Goal: Task Accomplishment & Management: Use online tool/utility

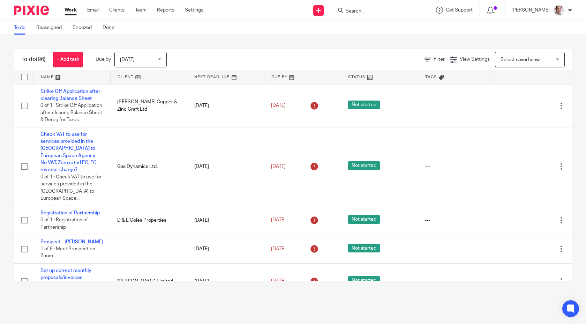
click at [376, 10] on input "Search" at bounding box center [376, 11] width 63 height 6
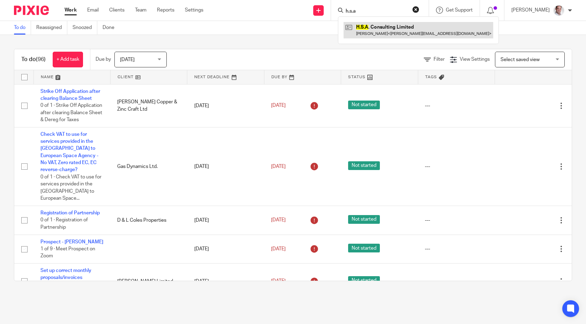
type input "h.s.a"
click at [392, 26] on link at bounding box center [419, 30] width 150 height 16
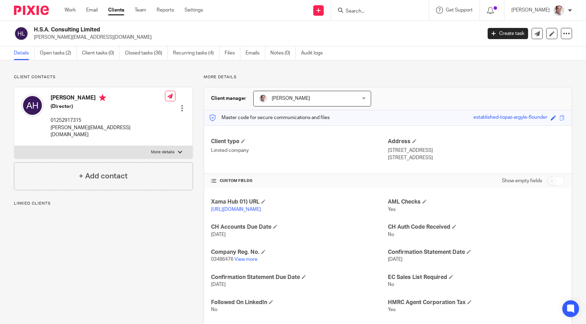
click at [61, 53] on link "Open tasks (2)" at bounding box center [58, 53] width 37 height 14
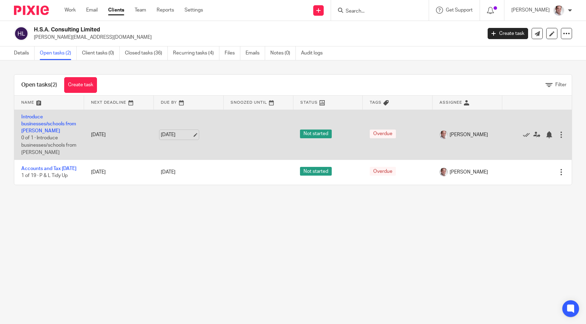
click at [176, 139] on link "[DATE]" at bounding box center [176, 134] width 31 height 7
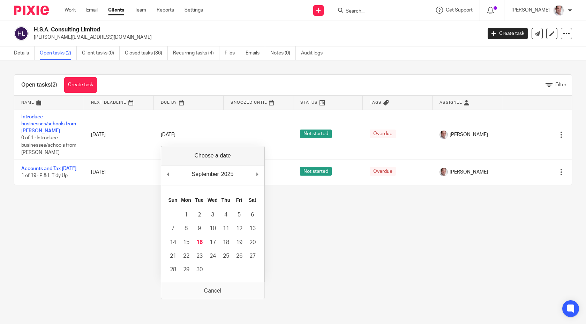
click at [264, 171] on div "September January February March April May June July August September October N…" at bounding box center [212, 175] width 103 height 20
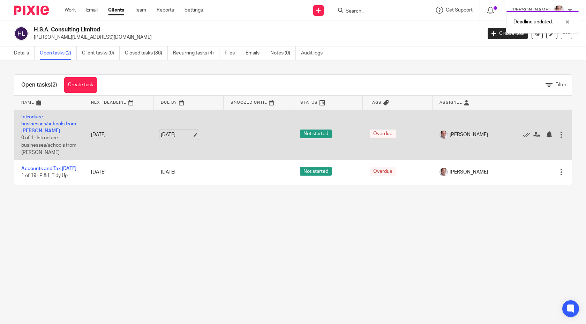
click at [182, 138] on link "5 Oct 2025" at bounding box center [176, 134] width 31 height 7
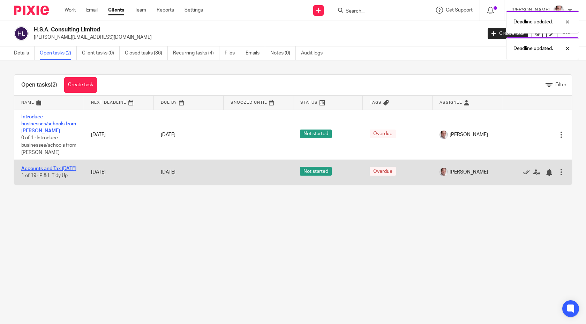
click at [37, 171] on link "Accounts and Tax [DATE]" at bounding box center [48, 168] width 55 height 5
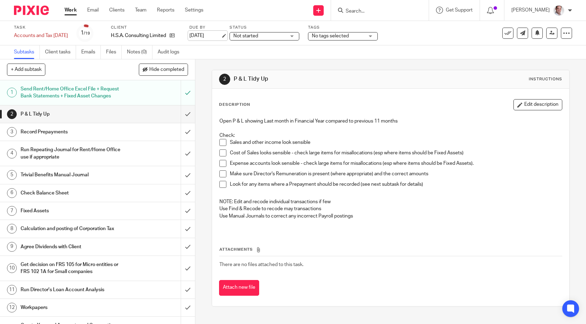
click at [219, 36] on link "11 Aug 2025" at bounding box center [205, 35] width 31 height 7
click at [210, 32] on link "28 Sep 2025" at bounding box center [205, 35] width 31 height 7
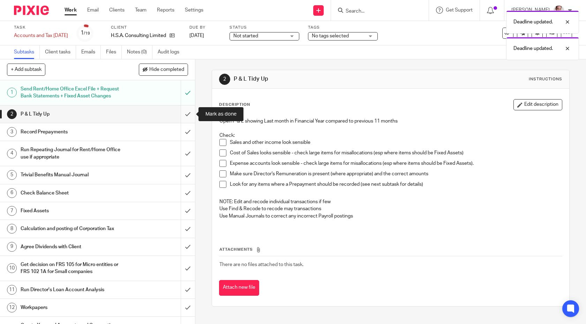
click at [188, 114] on input "submit" at bounding box center [97, 113] width 195 height 17
